Goal: Check status: Check status

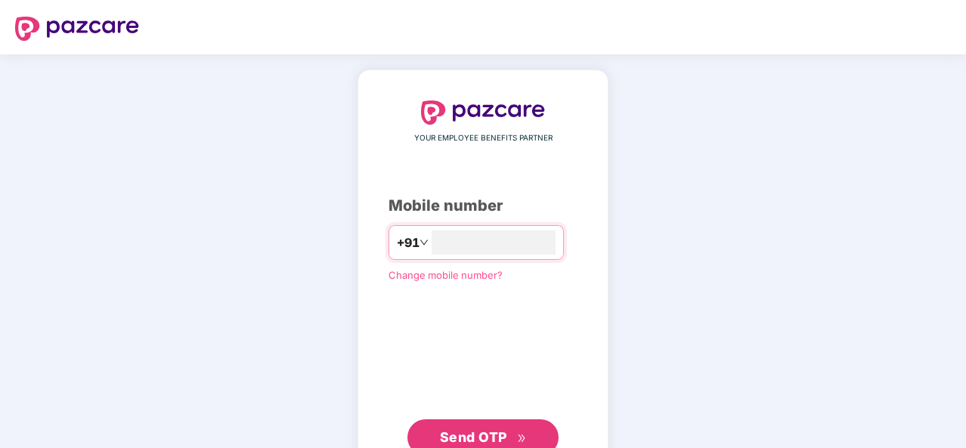
type input "**********"
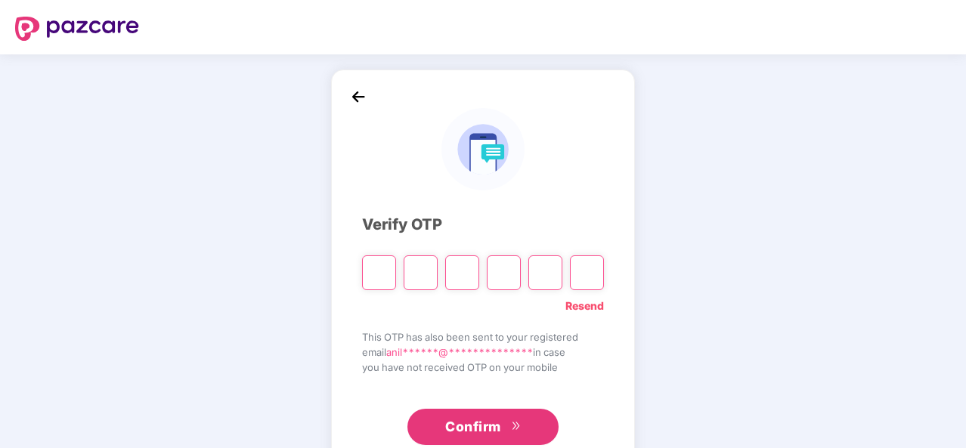
type input "*"
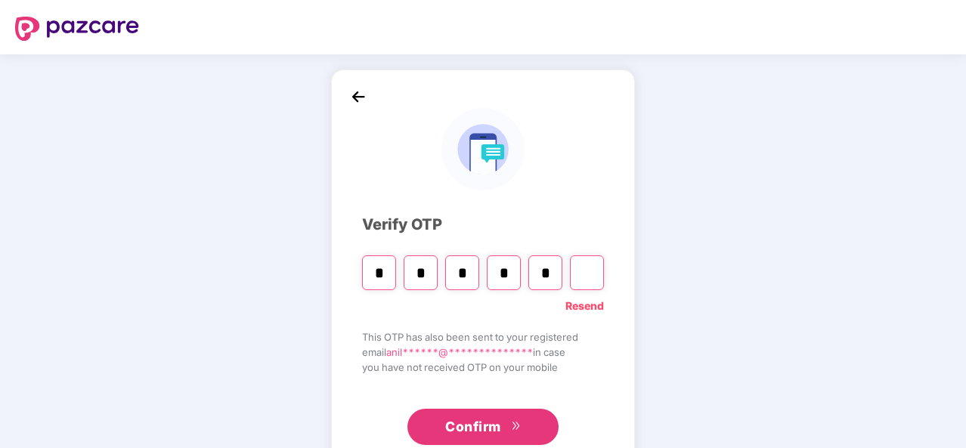
type input "*"
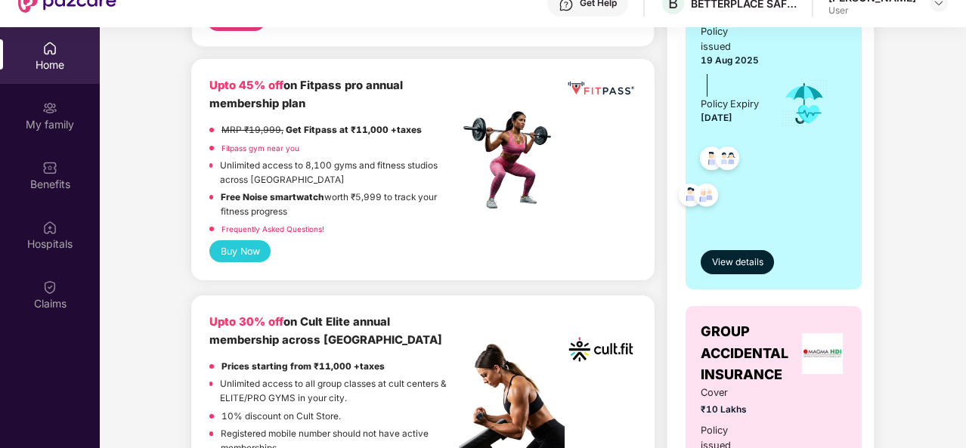
scroll to position [376, 0]
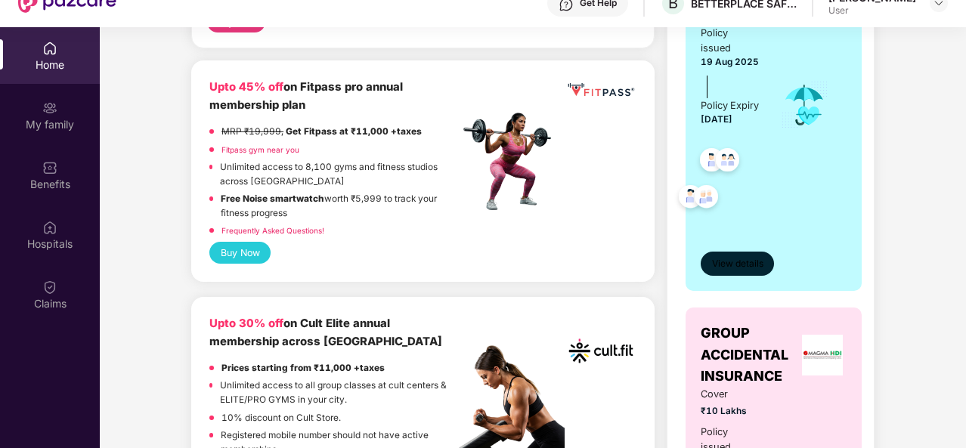
click at [747, 271] on span "View details" at bounding box center [737, 264] width 51 height 14
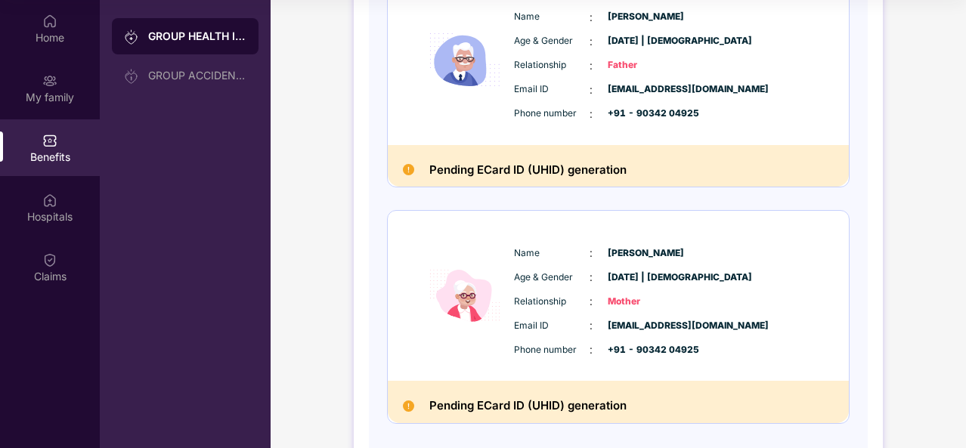
scroll to position [1021, 0]
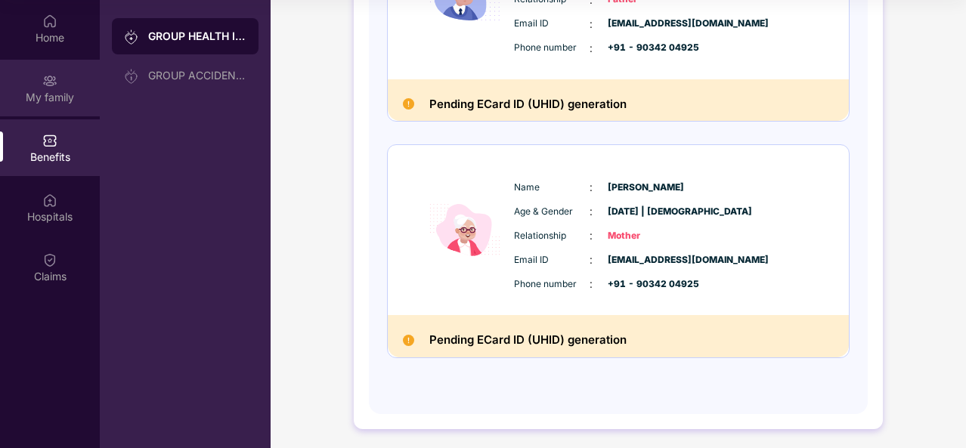
click at [54, 84] on img at bounding box center [49, 80] width 15 height 15
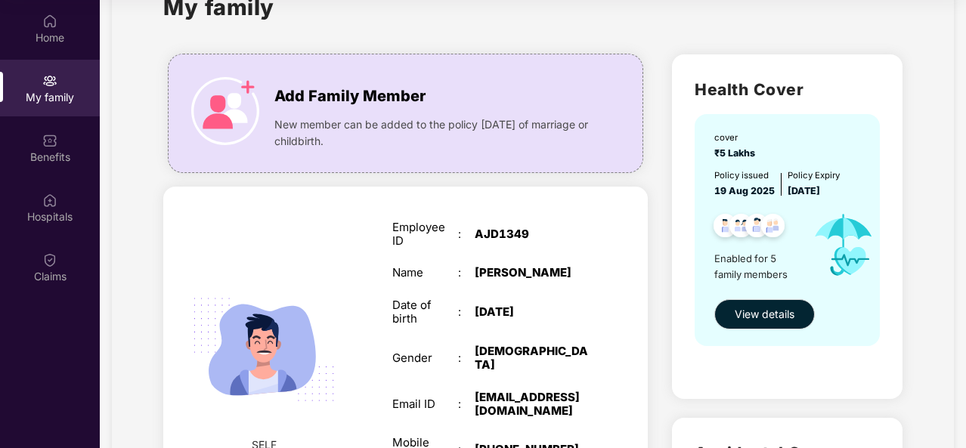
scroll to position [140, 0]
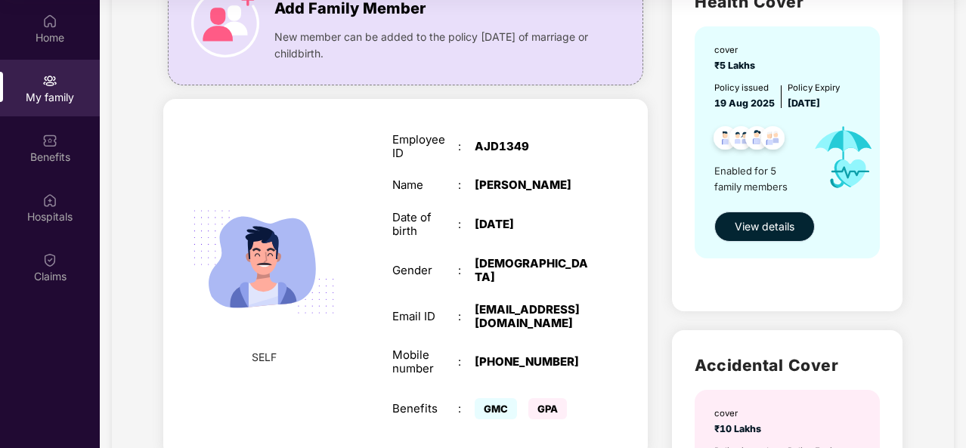
click at [753, 226] on span "View details" at bounding box center [765, 226] width 60 height 17
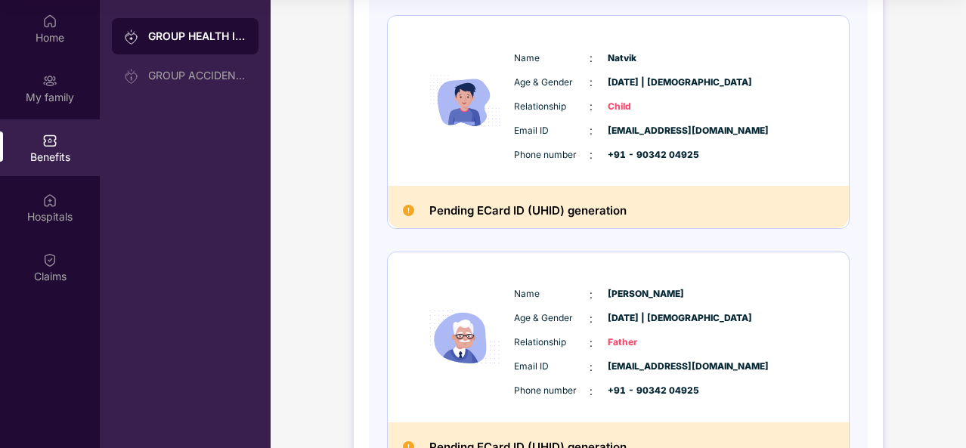
scroll to position [666, 0]
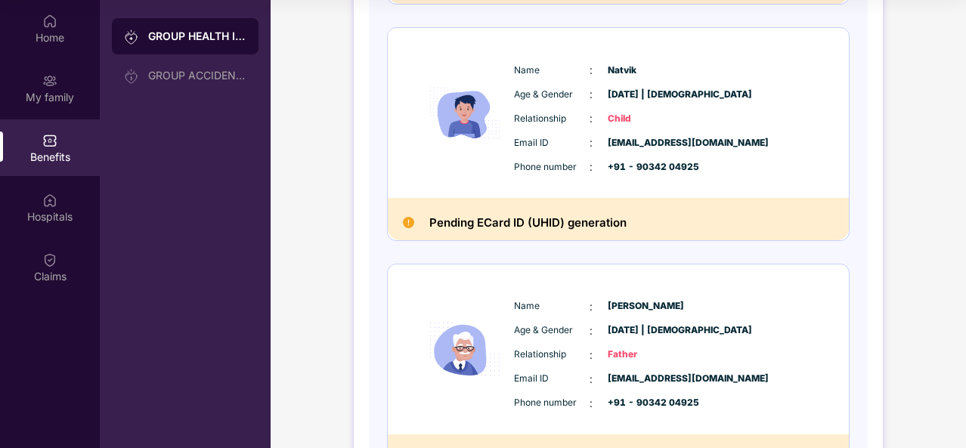
click at [181, 38] on div "GROUP HEALTH INSURANCE" at bounding box center [197, 36] width 98 height 15
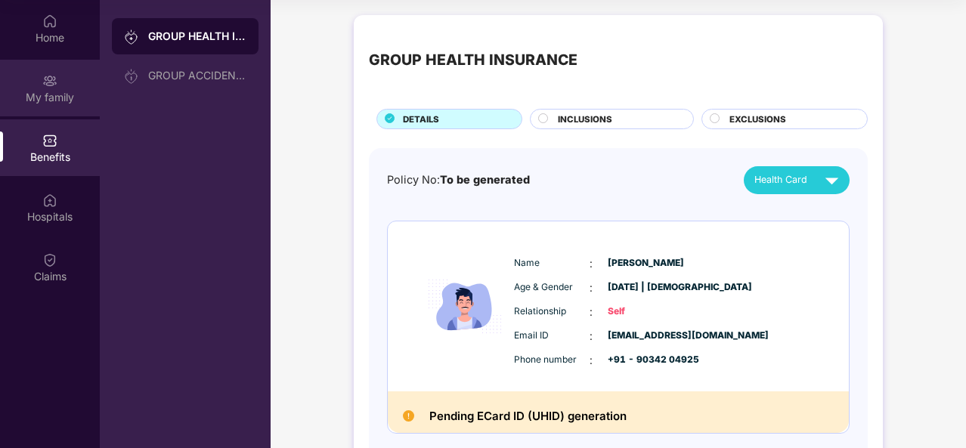
click at [54, 103] on div "My family" at bounding box center [50, 97] width 100 height 15
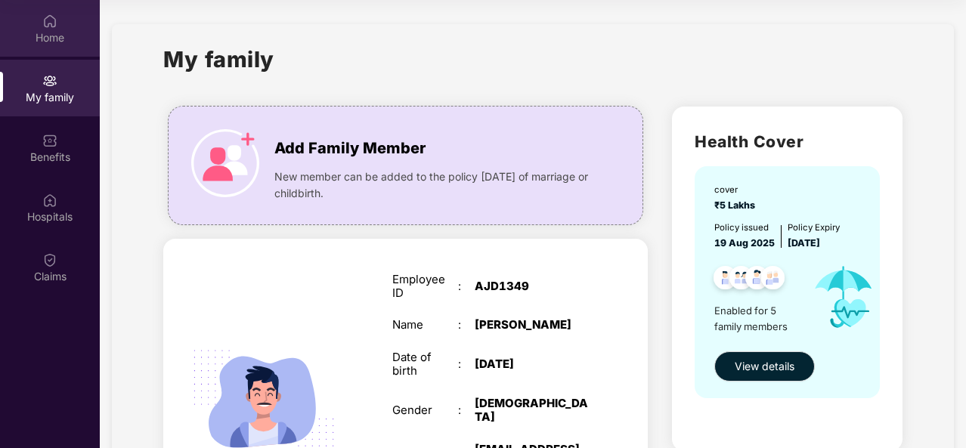
click at [48, 47] on div "Home" at bounding box center [50, 28] width 100 height 57
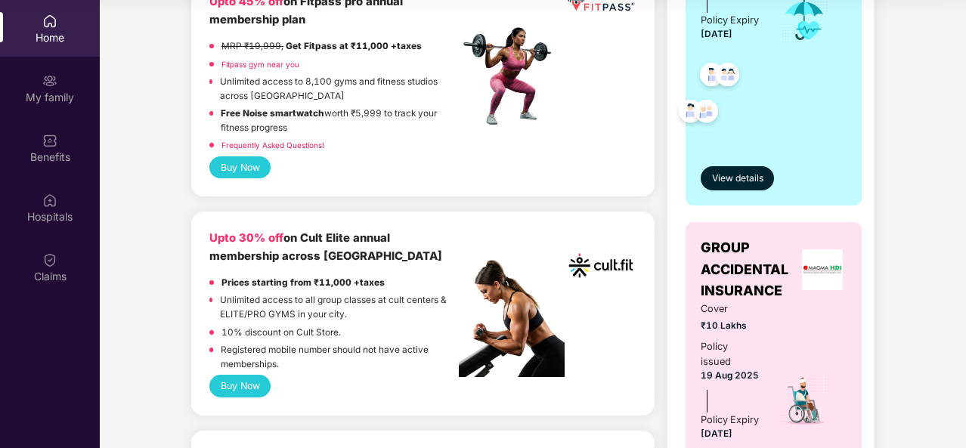
scroll to position [436, 0]
